Goal: Task Accomplishment & Management: Use online tool/utility

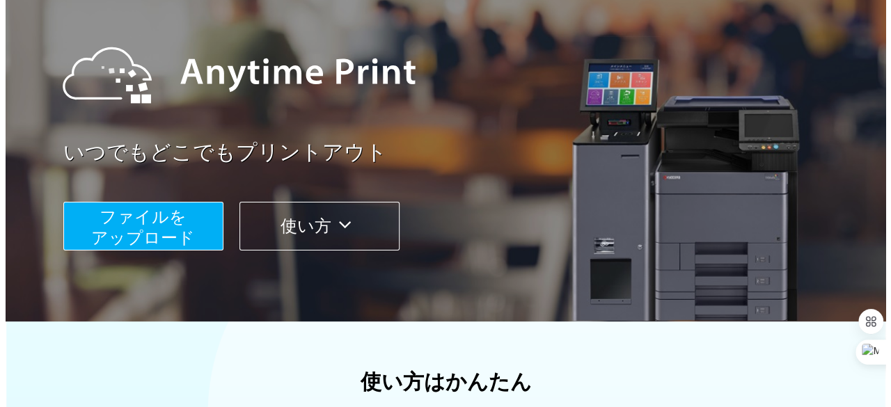
scroll to position [106, 0]
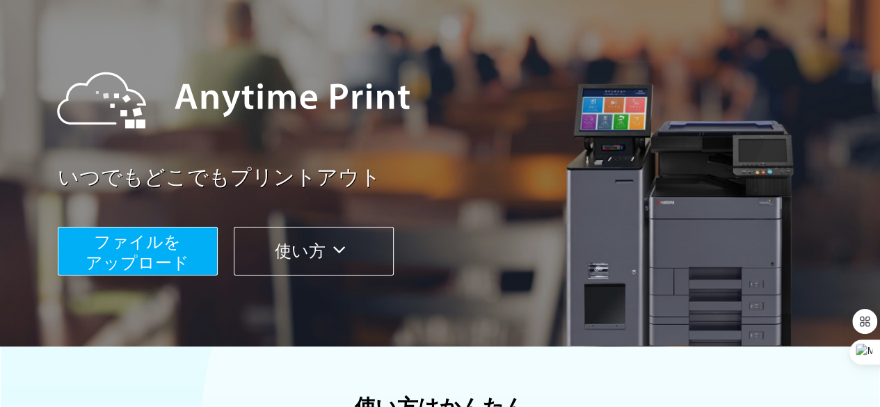
click at [138, 247] on span "ファイルを ​​アップロード" at bounding box center [138, 252] width 104 height 40
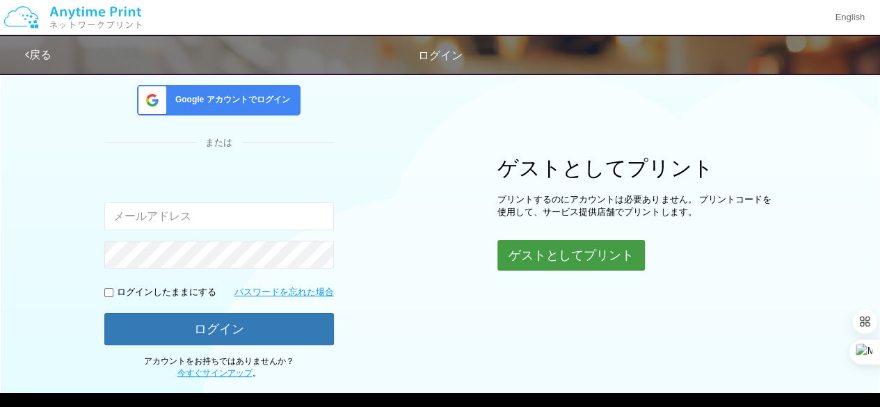
click at [573, 255] on button "ゲストとしてプリント" at bounding box center [572, 255] width 148 height 31
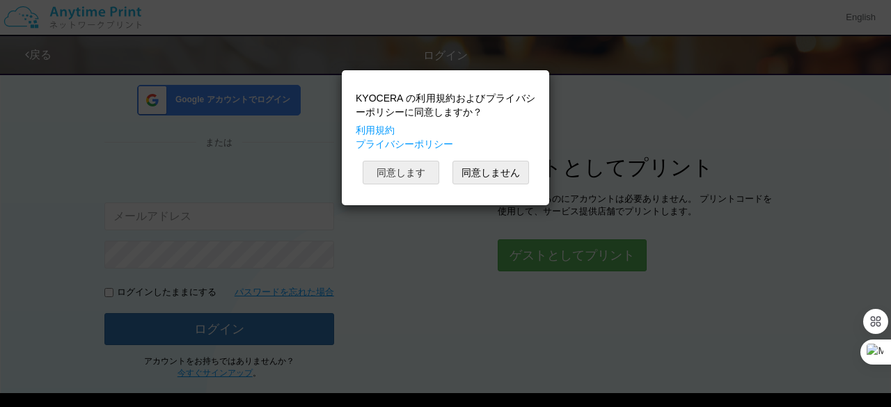
click at [424, 175] on button "同意します" at bounding box center [401, 173] width 77 height 24
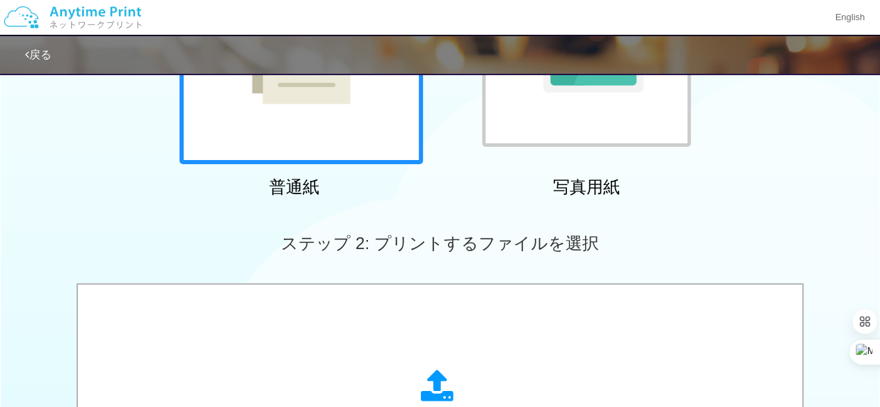
scroll to position [454, 0]
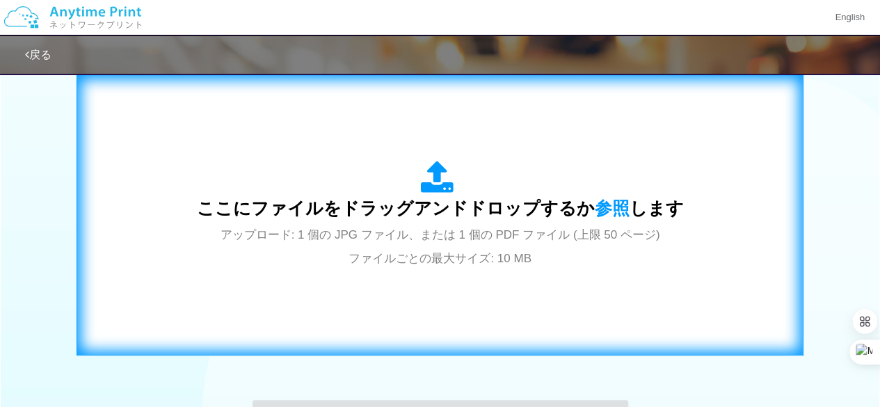
click at [353, 236] on span "アップロード: 1 個の JPG ファイル、または 1 個の PDF ファイル (上限 50 ページ) ファイルごとの最大サイズ: 10 MB" at bounding box center [441, 246] width 440 height 37
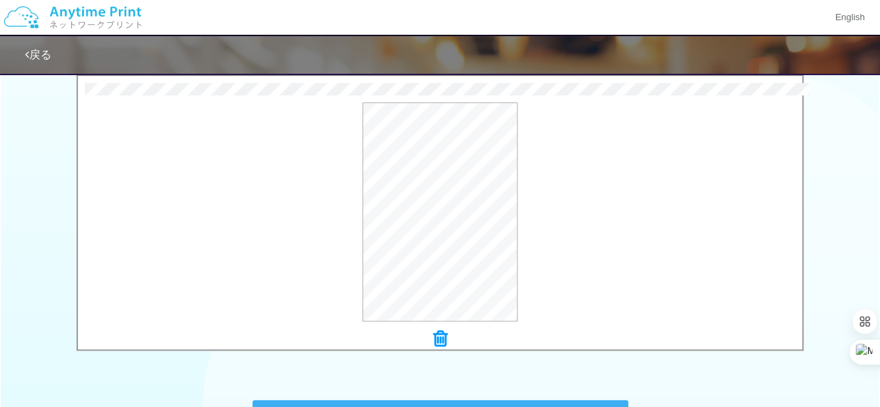
scroll to position [651, 0]
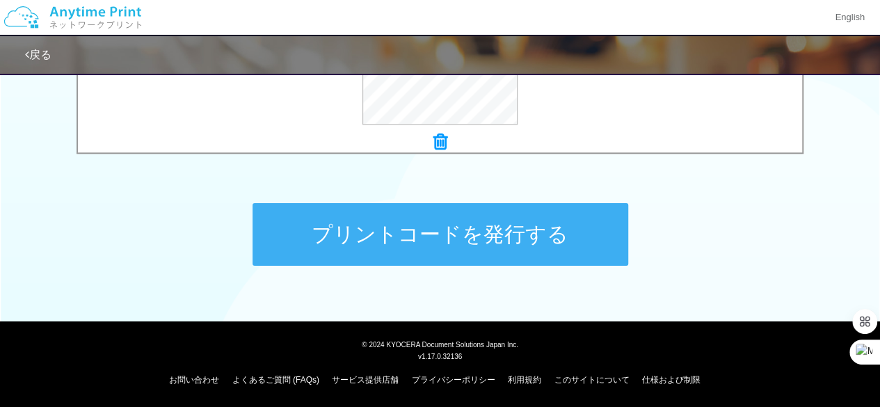
click at [462, 246] on button "プリントコードを発行する" at bounding box center [441, 234] width 376 height 63
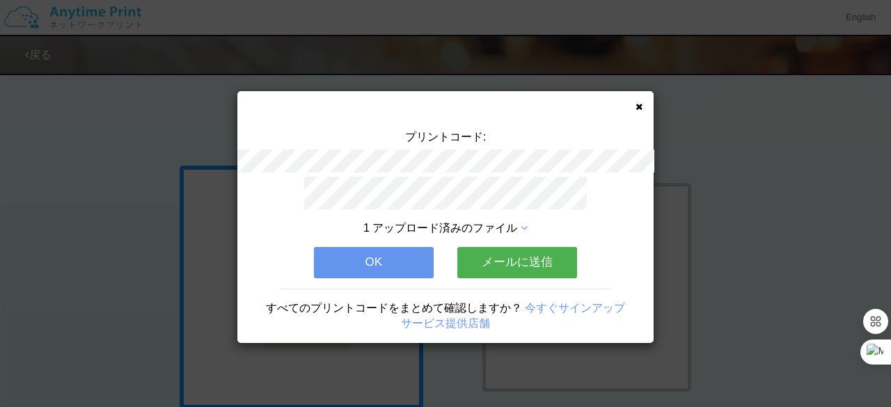
click at [516, 260] on button "メールに送信" at bounding box center [517, 262] width 120 height 31
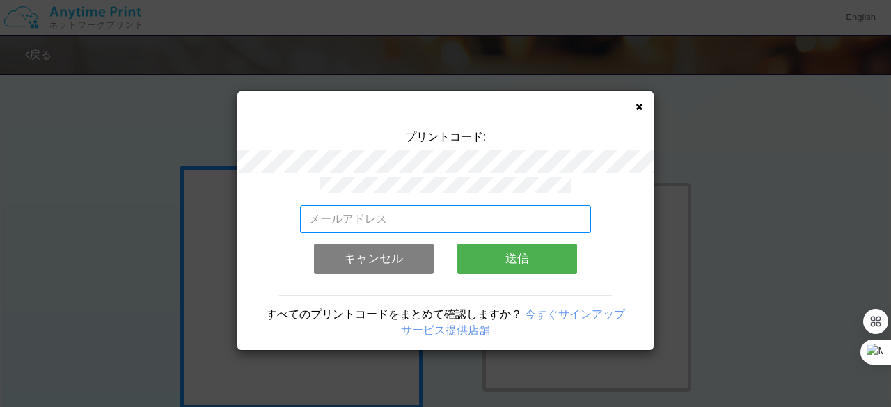
click at [456, 221] on input "email" at bounding box center [446, 219] width 292 height 28
type input "[EMAIL_ADDRESS][DOMAIN_NAME]"
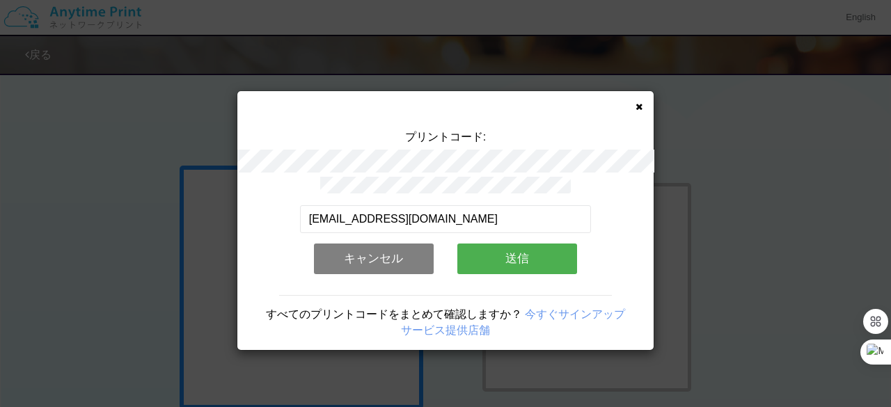
click at [509, 257] on button "送信" at bounding box center [517, 259] width 120 height 31
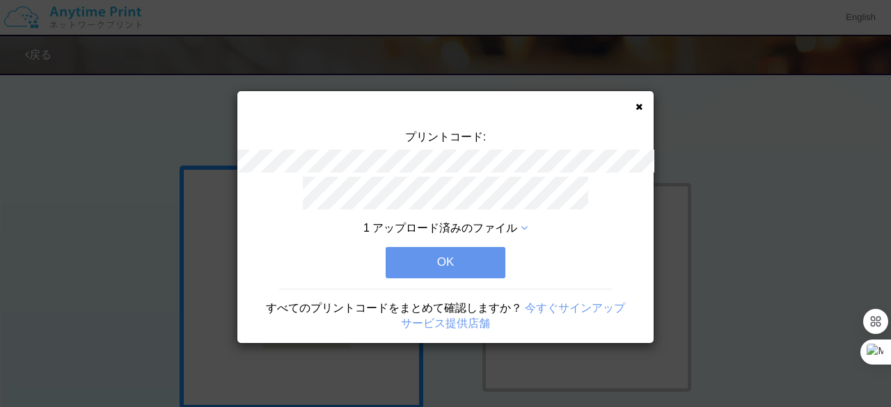
click at [456, 251] on button "OK" at bounding box center [445, 262] width 120 height 31
